Goal: Information Seeking & Learning: Learn about a topic

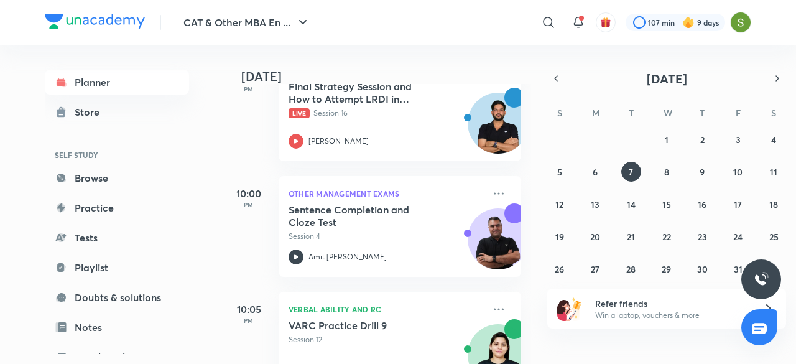
scroll to position [214, 0]
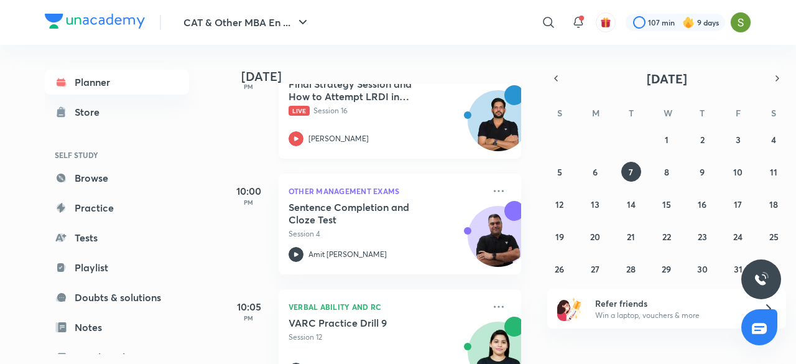
click at [391, 111] on p "Live Session 16" at bounding box center [385, 110] width 195 height 11
